Goal: Transaction & Acquisition: Purchase product/service

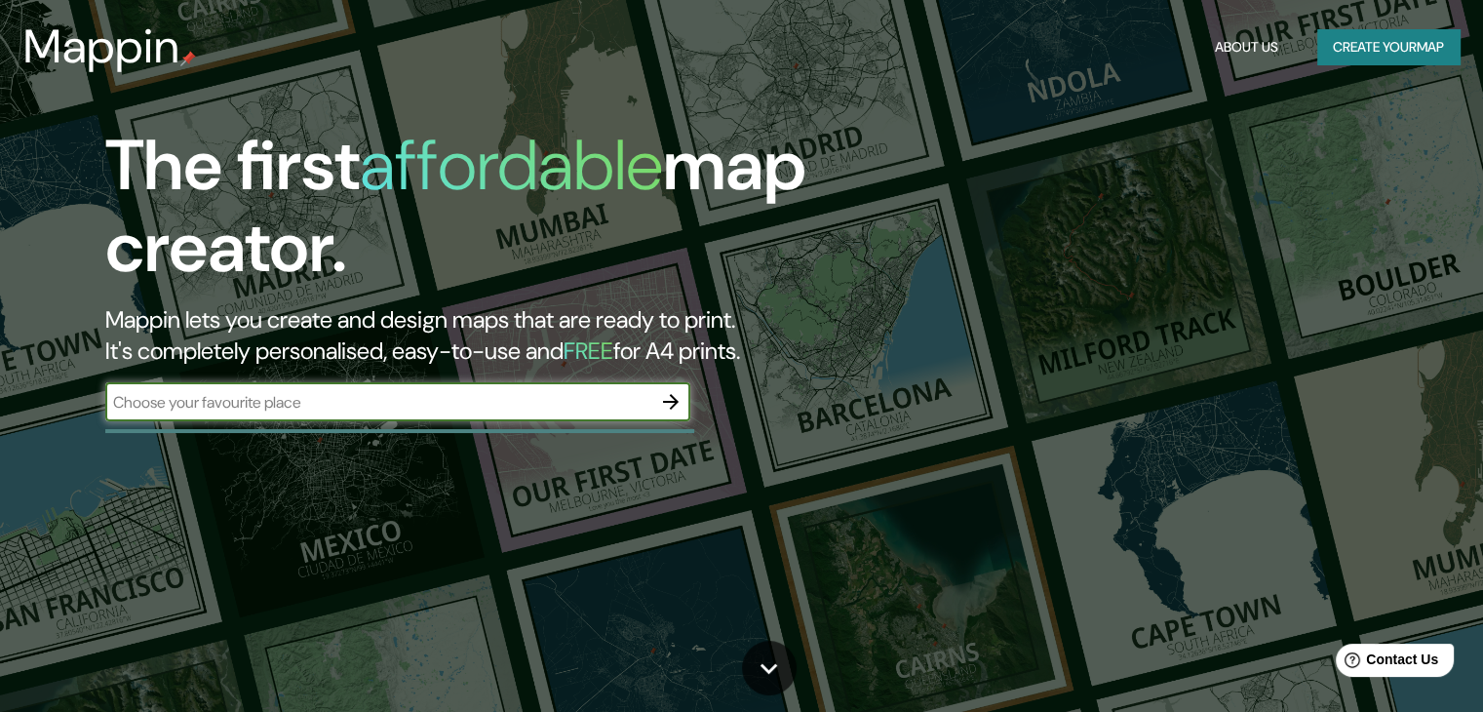
click at [1389, 44] on button "Create your map" at bounding box center [1389, 47] width 142 height 36
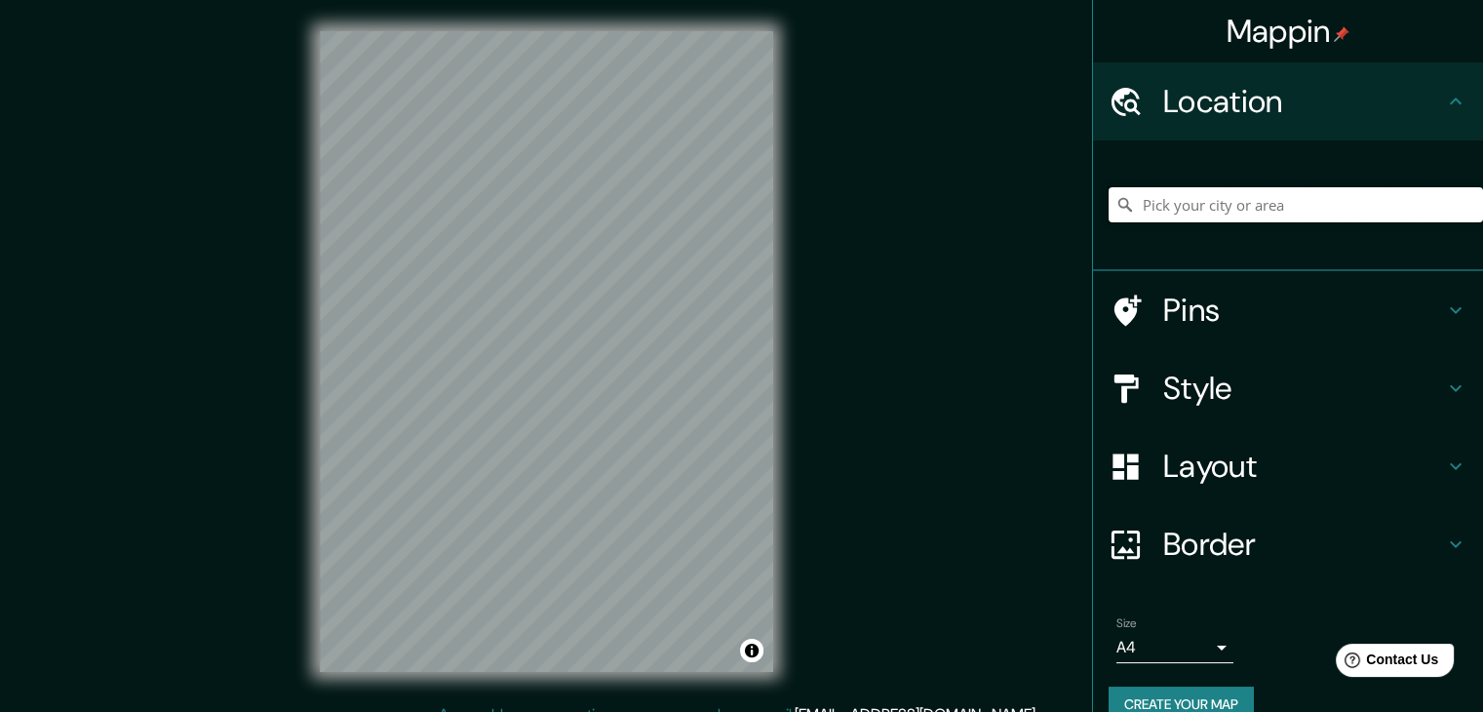
click at [1264, 219] on input "Pick your city or area" at bounding box center [1296, 204] width 375 height 35
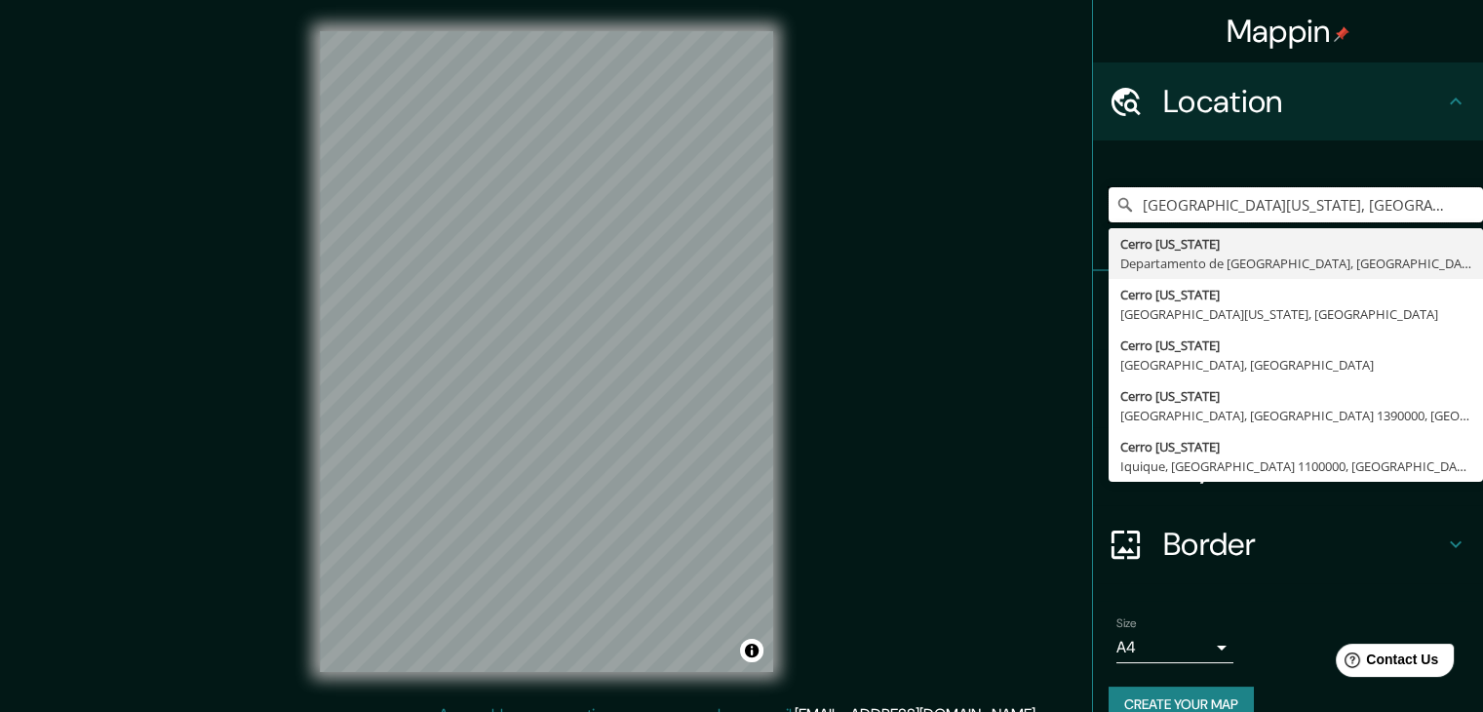
type input "[GEOGRAPHIC_DATA][US_STATE], [GEOGRAPHIC_DATA], [GEOGRAPHIC_DATA]"
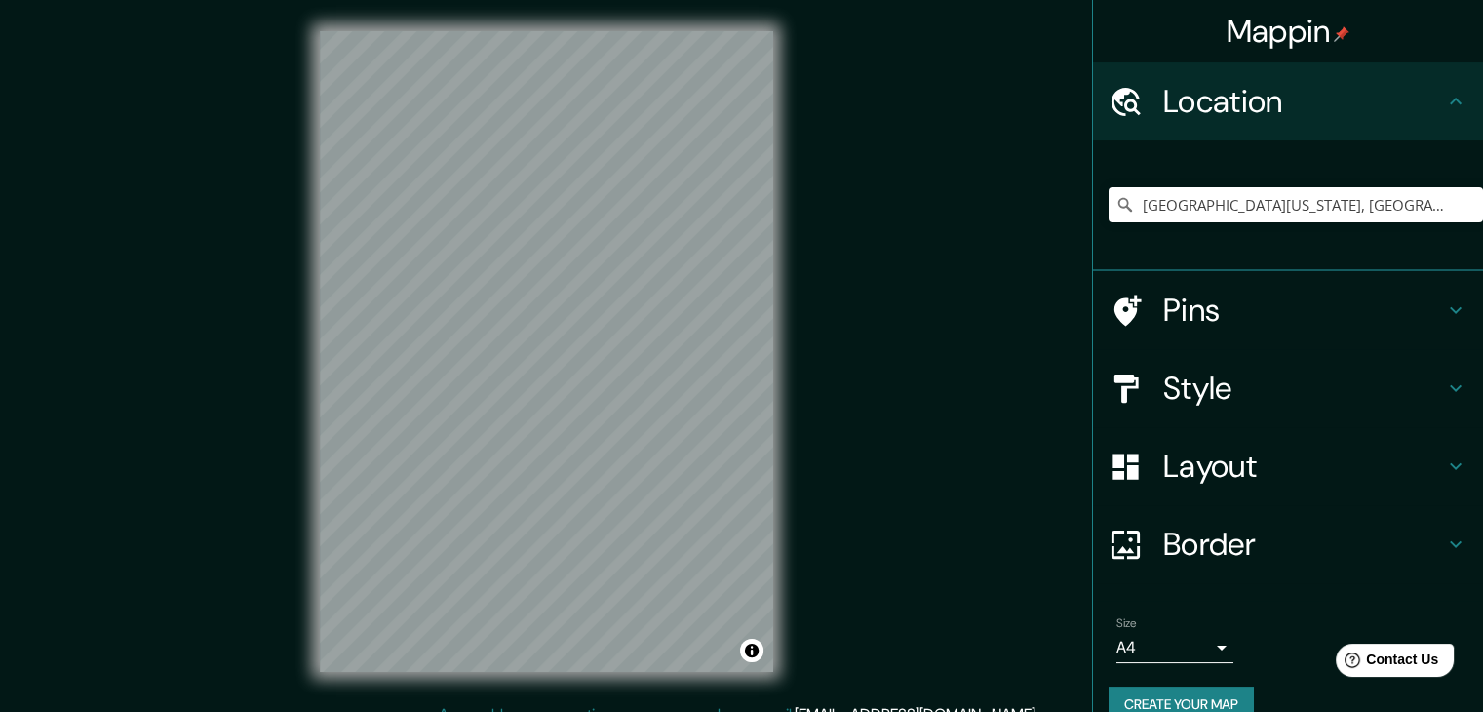
click at [1240, 391] on h4 "Style" at bounding box center [1304, 388] width 281 height 39
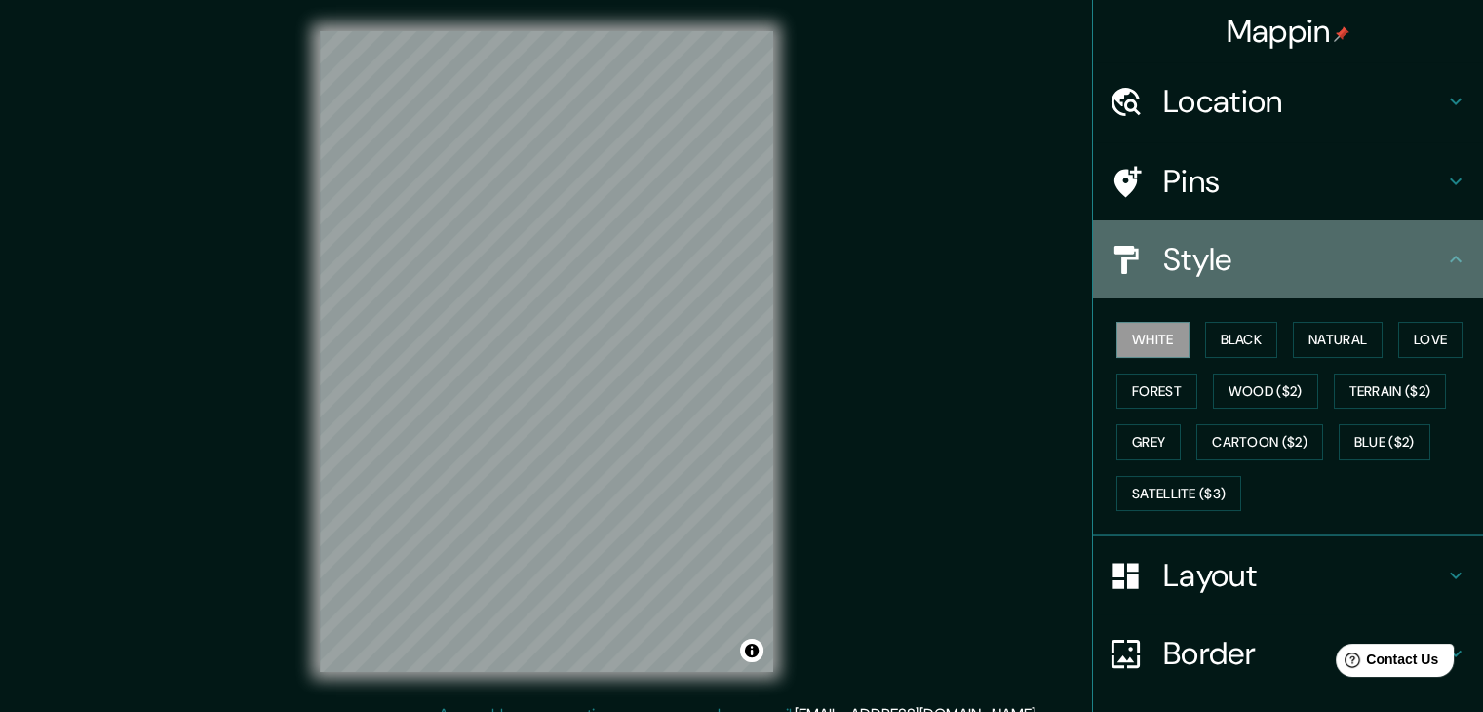
click at [1278, 266] on h4 "Style" at bounding box center [1304, 259] width 281 height 39
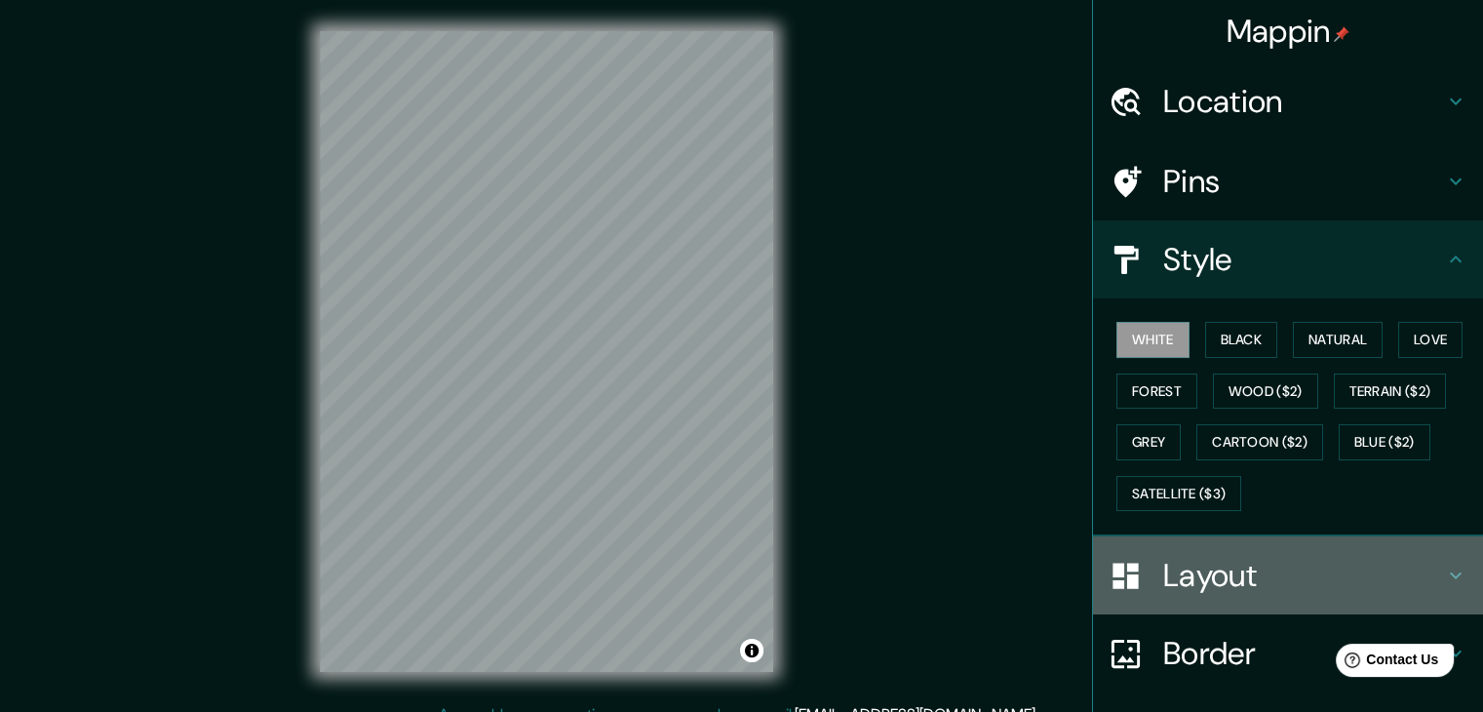
click at [1162, 542] on div "Layout" at bounding box center [1288, 575] width 390 height 78
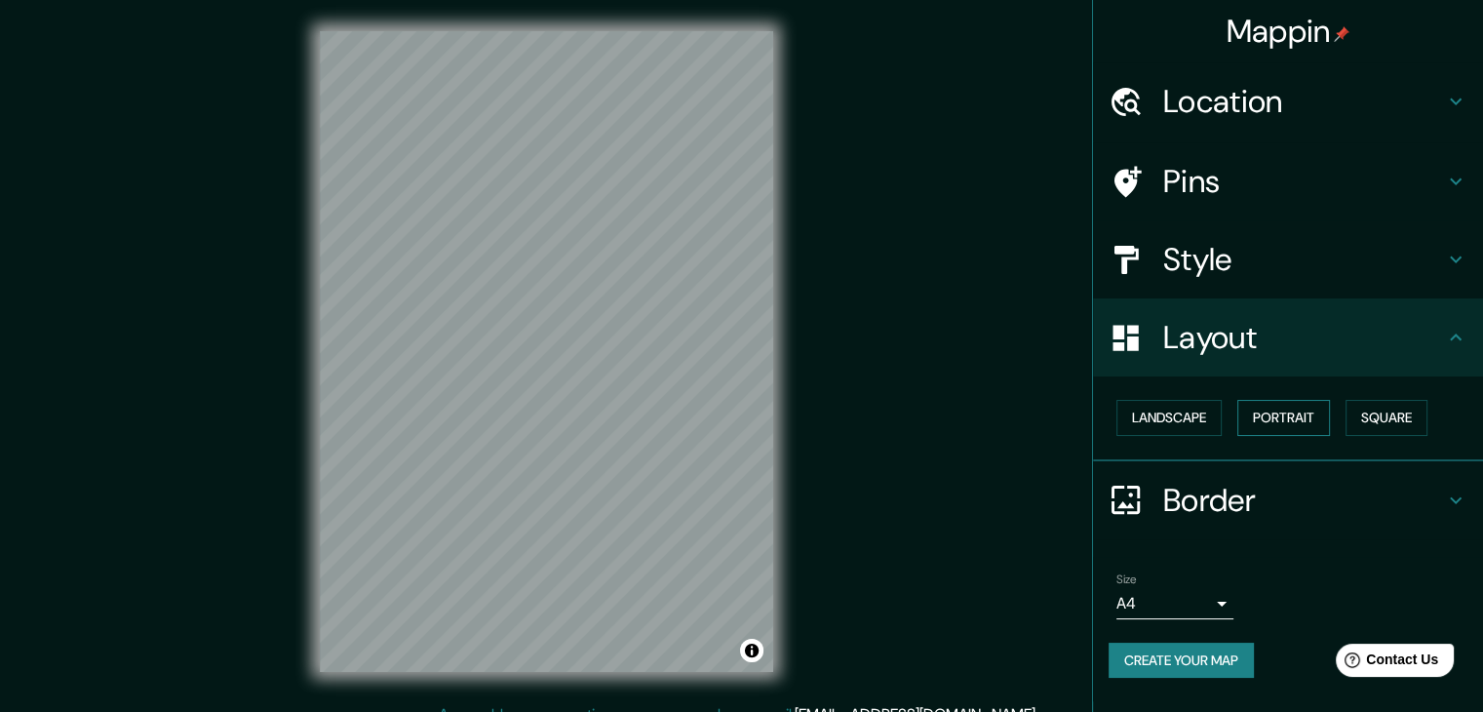
click at [1279, 414] on button "Portrait" at bounding box center [1284, 418] width 93 height 36
click at [1164, 414] on button "Landscape" at bounding box center [1169, 418] width 105 height 36
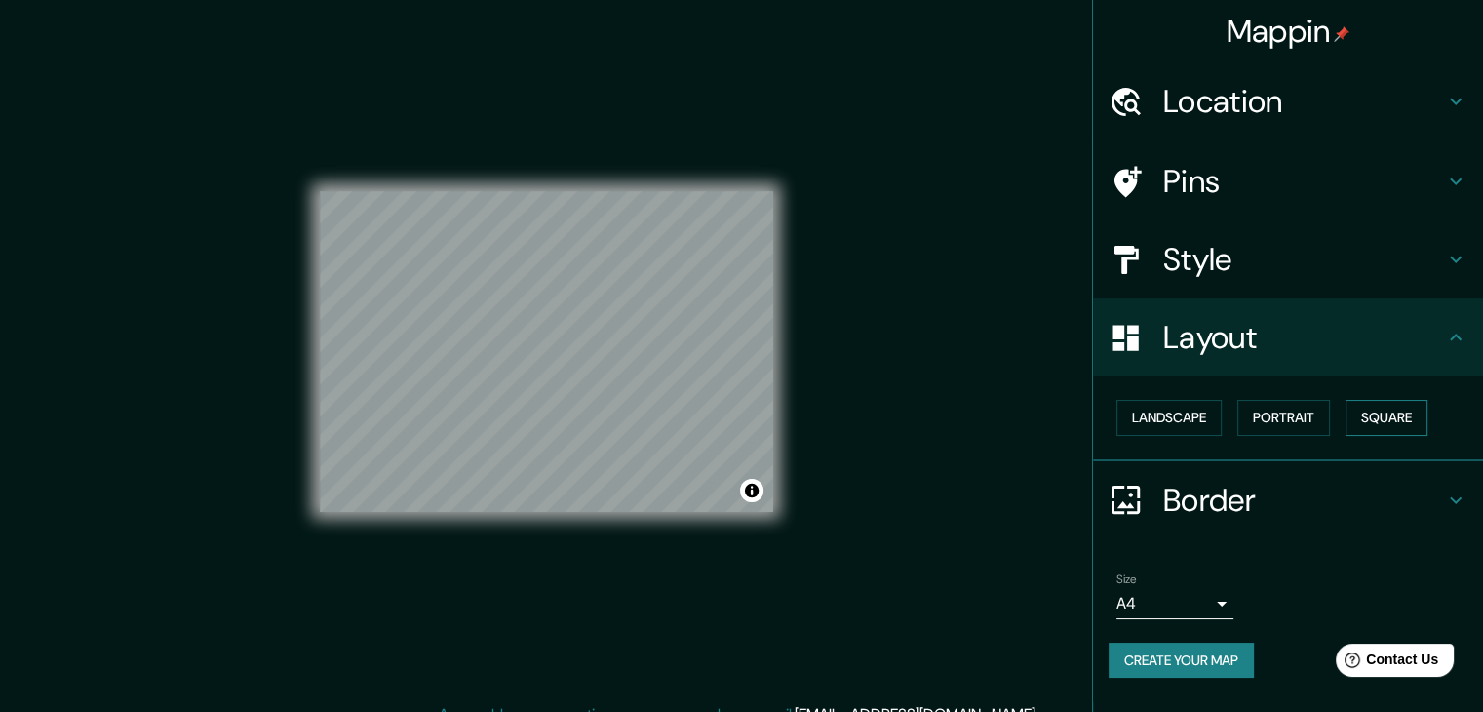
click at [1376, 409] on button "Square" at bounding box center [1387, 418] width 82 height 36
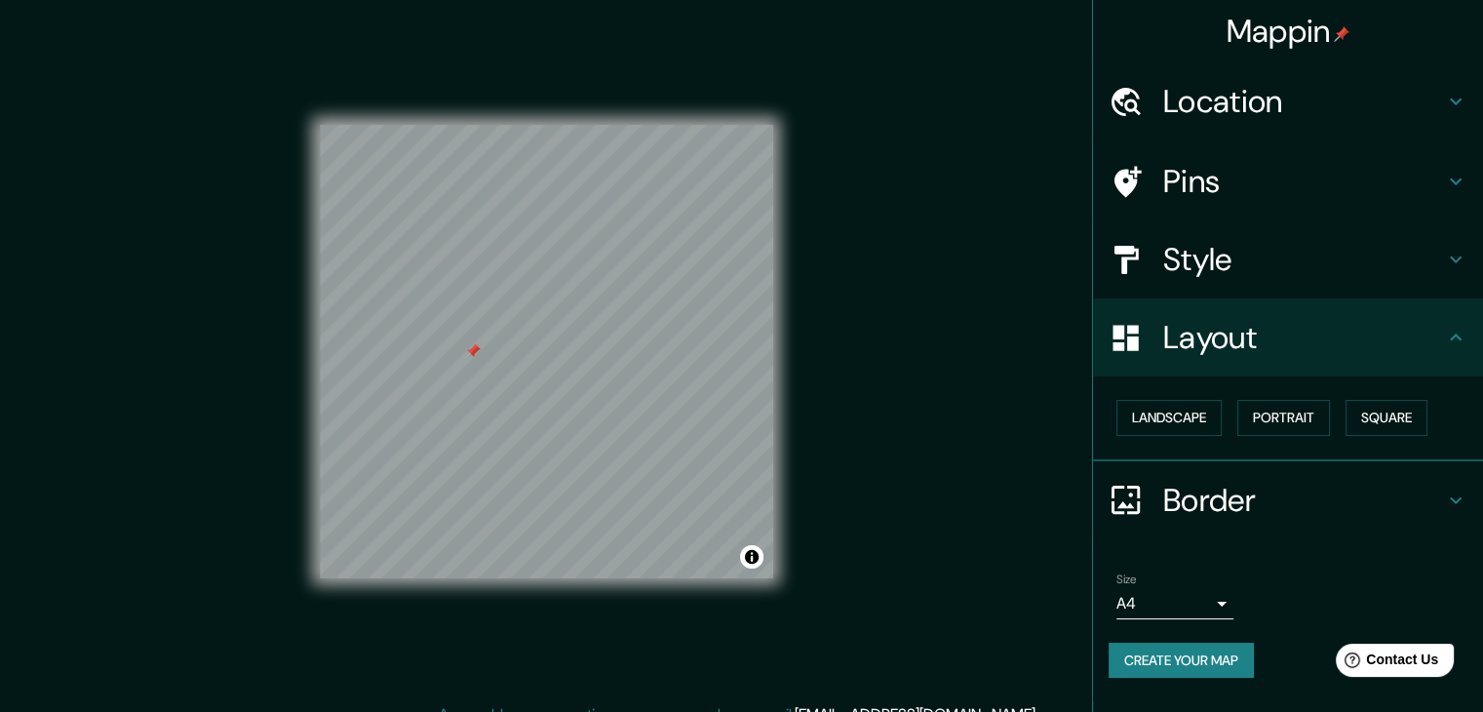
click at [1127, 179] on icon at bounding box center [1126, 182] width 34 height 34
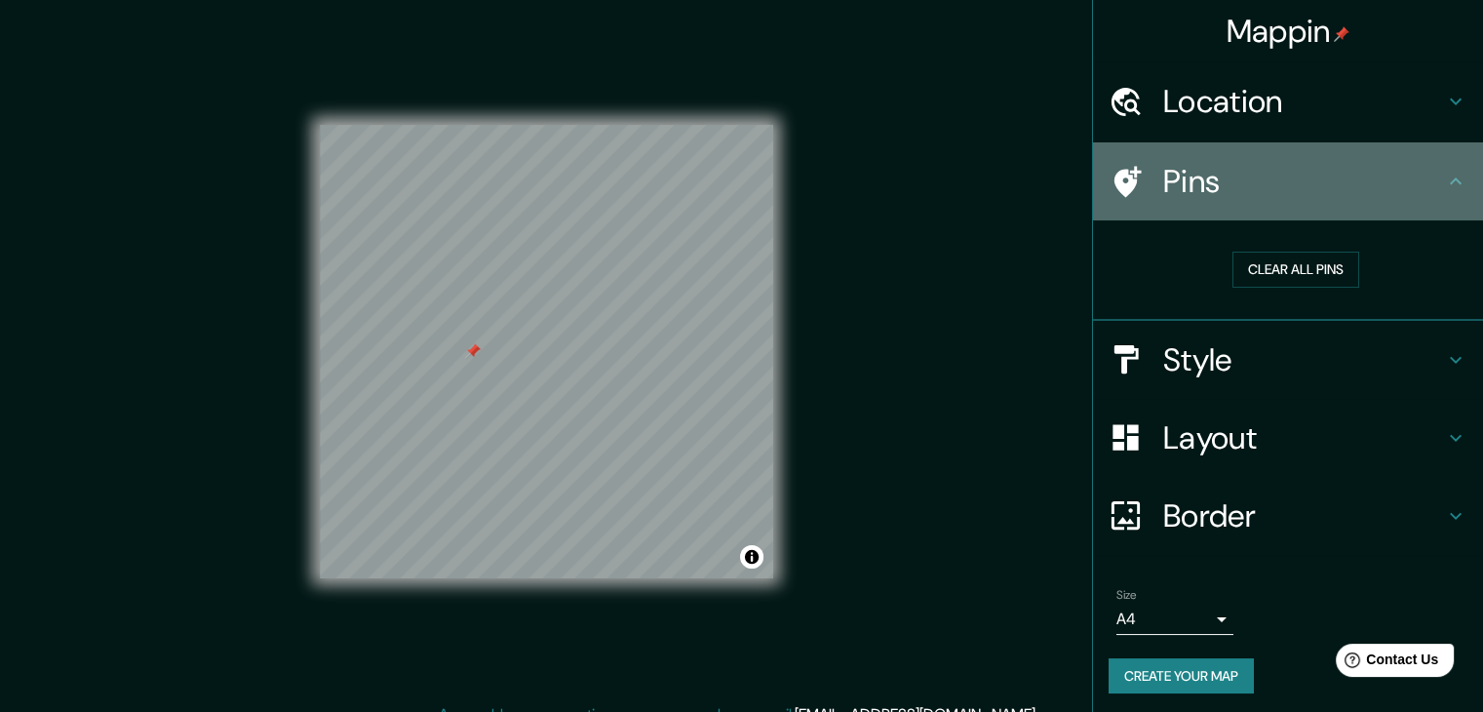
click at [1127, 179] on div at bounding box center [1136, 182] width 55 height 34
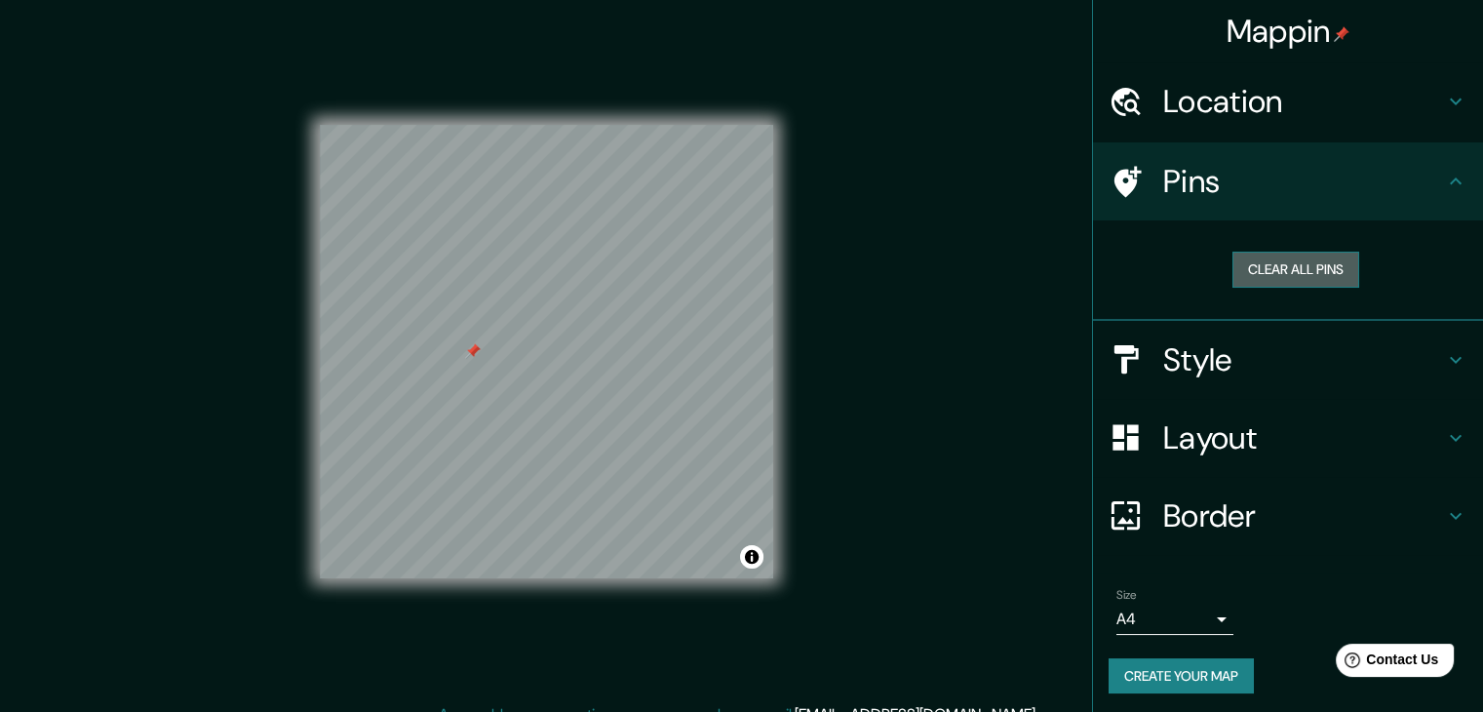
click at [1250, 286] on button "Clear all pins" at bounding box center [1296, 270] width 127 height 36
click at [866, 287] on div "Mappin Location [GEOGRAPHIC_DATA][US_STATE], [GEOGRAPHIC_DATA], [GEOGRAPHIC_DAT…" at bounding box center [741, 367] width 1483 height 734
click at [1165, 425] on h4 "Layout" at bounding box center [1304, 437] width 281 height 39
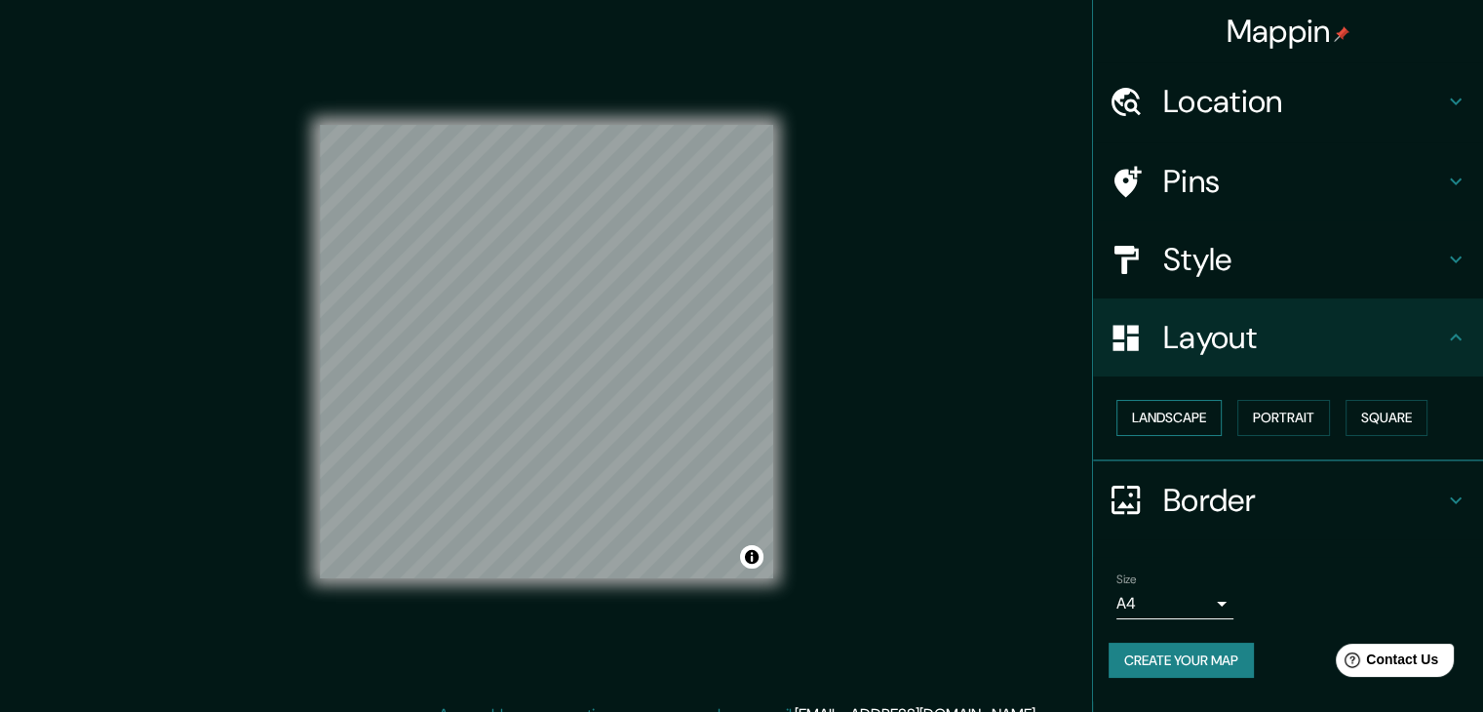
click at [1198, 416] on button "Landscape" at bounding box center [1169, 418] width 105 height 36
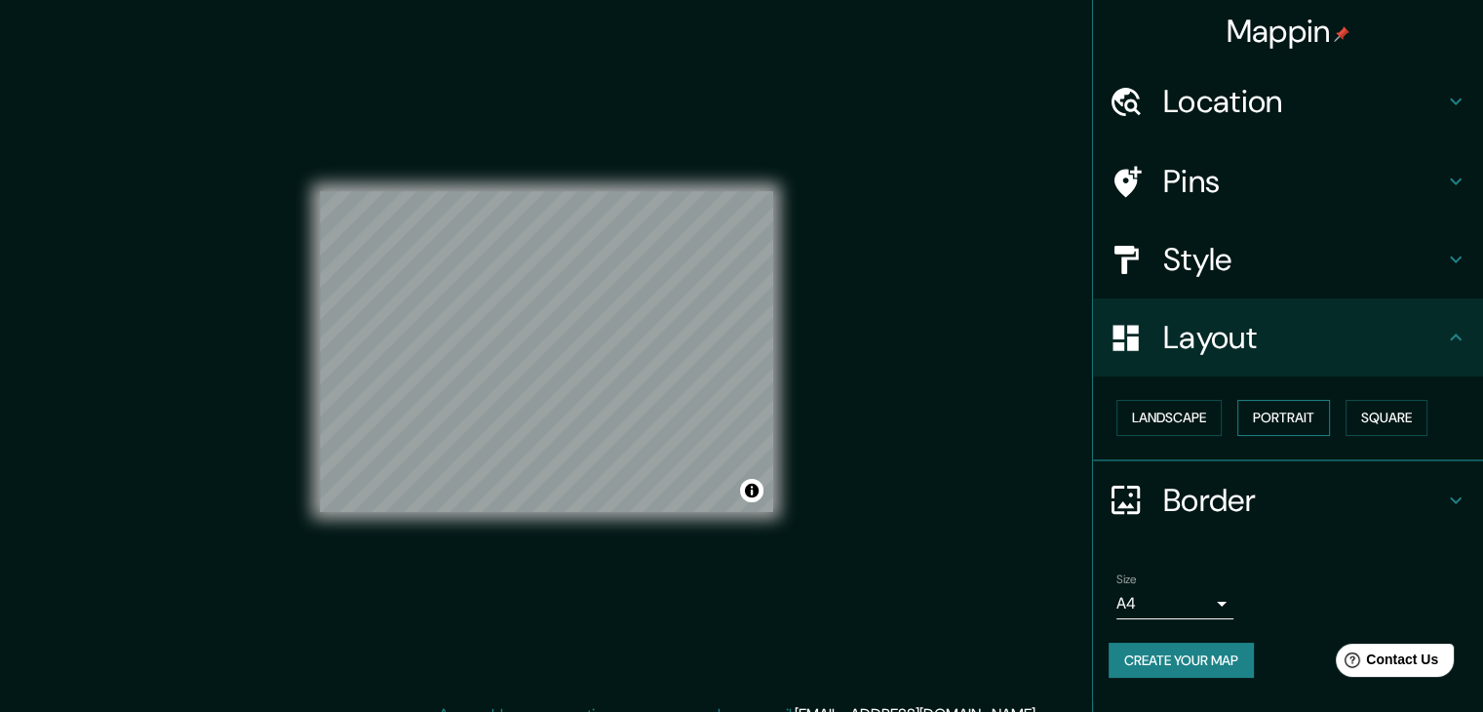
click at [1292, 411] on button "Portrait" at bounding box center [1284, 418] width 93 height 36
